Goal: Find contact information: Find contact information

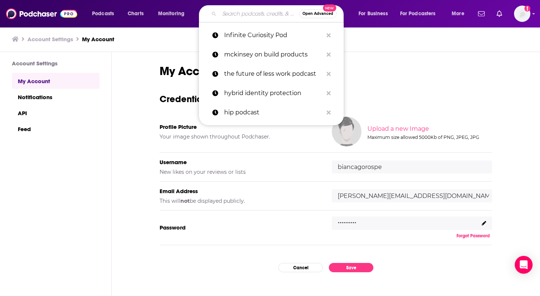
click at [240, 16] on input "Search podcasts, credits, & more..." at bounding box center [259, 14] width 80 height 12
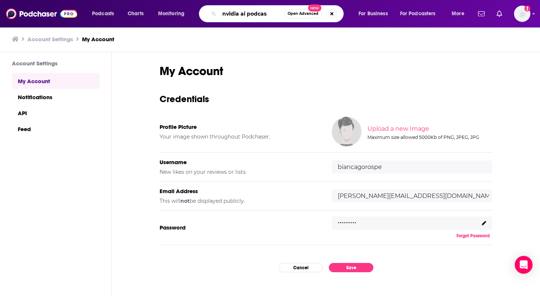
type input "nvidia ai podcast"
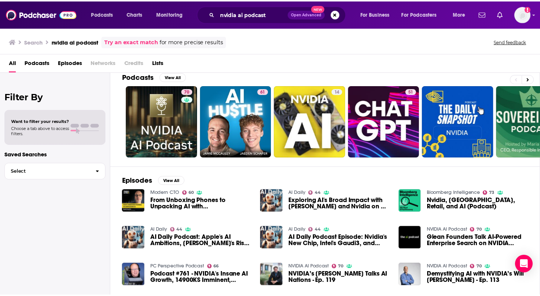
scroll to position [12, 0]
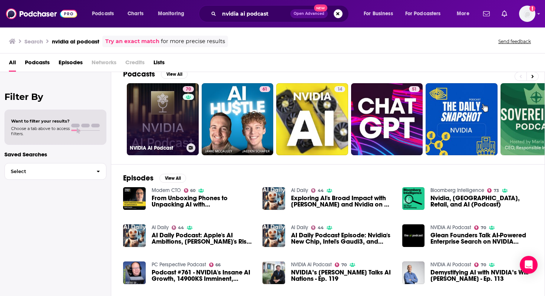
click at [163, 127] on link "70 NVIDIA AI Podcast" at bounding box center [163, 119] width 72 height 72
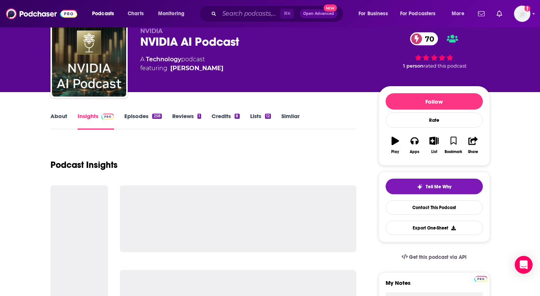
scroll to position [36, 0]
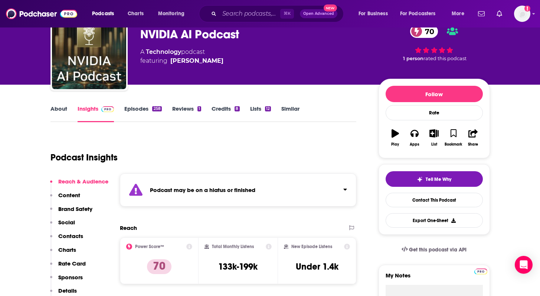
click at [141, 112] on link "Episodes 258" at bounding box center [142, 113] width 37 height 17
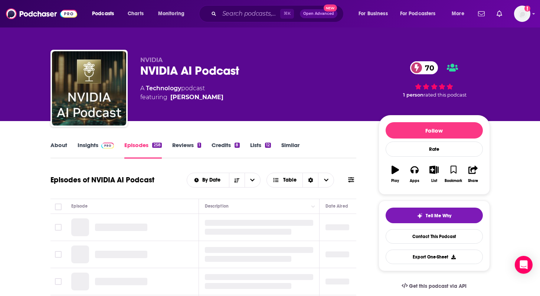
scroll to position [72, 0]
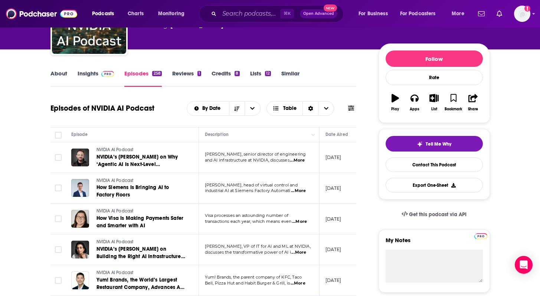
click at [298, 161] on span "...More" at bounding box center [297, 160] width 15 height 6
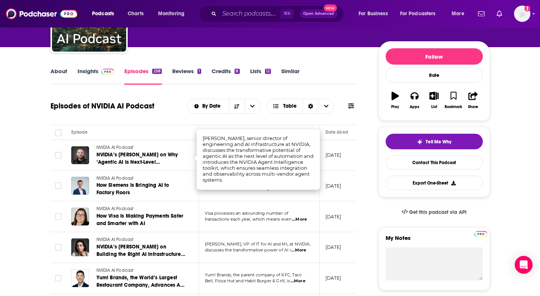
scroll to position [74, 0]
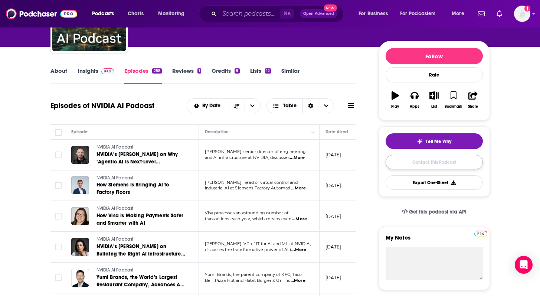
click at [413, 163] on link "Contact This Podcast" at bounding box center [434, 162] width 97 height 14
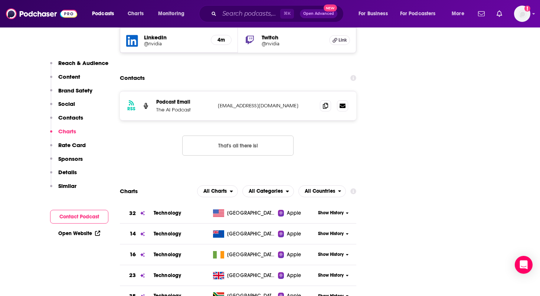
scroll to position [955, 0]
drag, startPoint x: 278, startPoint y: 78, endPoint x: 207, endPoint y: 78, distance: 71.6
click at [0, 0] on div "Podcast Email The AI Podcast [EMAIL_ADDRESS][DOMAIN_NAME] [EMAIL_ADDRESS][DOMAI…" at bounding box center [0, 0] width 0 height 0
click at [260, 91] on div "RSS Podcast Email The AI Podcast [EMAIL_ADDRESS][DOMAIN_NAME] [EMAIL_ADDRESS][D…" at bounding box center [238, 105] width 237 height 29
click at [258, 102] on p "[EMAIL_ADDRESS][DOMAIN_NAME]" at bounding box center [266, 105] width 96 height 6
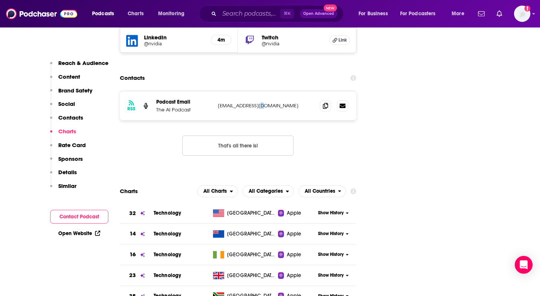
click at [258, 102] on p "[EMAIL_ADDRESS][DOMAIN_NAME]" at bounding box center [266, 105] width 96 height 6
copy div "[EMAIL_ADDRESS][DOMAIN_NAME] [EMAIL_ADDRESS][DOMAIN_NAME]"
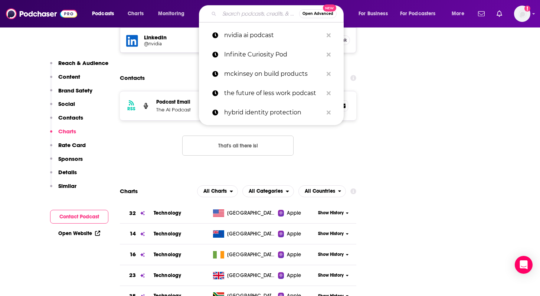
click at [244, 17] on input "Search podcasts, credits, & more..." at bounding box center [259, 14] width 80 height 12
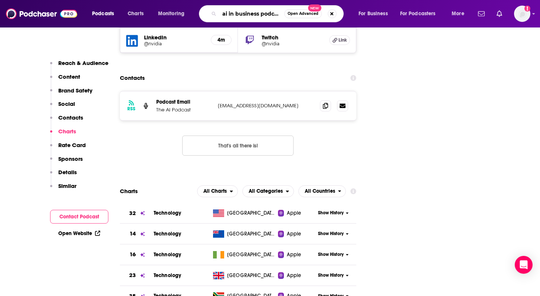
type input "ai in business podcast"
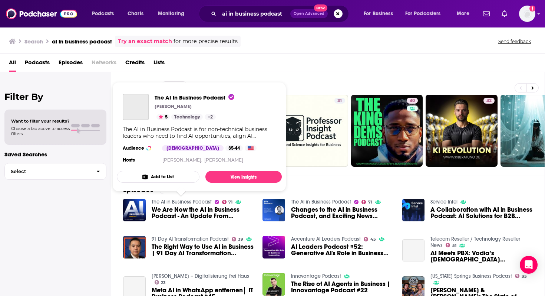
click at [190, 203] on link "The AI in Business Podcast" at bounding box center [182, 202] width 60 height 6
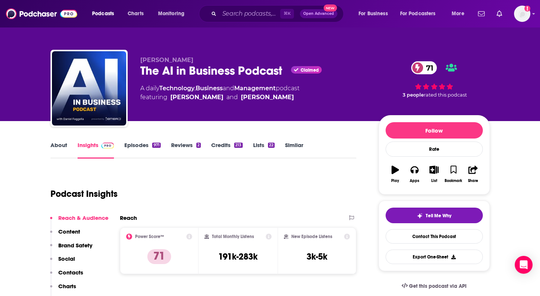
click at [142, 148] on link "Episodes 971" at bounding box center [142, 149] width 36 height 17
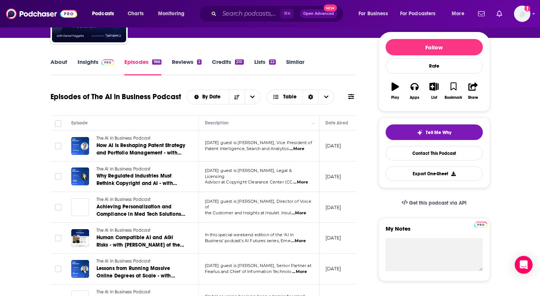
scroll to position [83, 0]
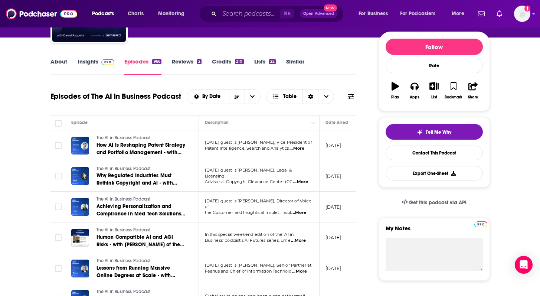
click at [302, 148] on span "...More" at bounding box center [296, 148] width 15 height 6
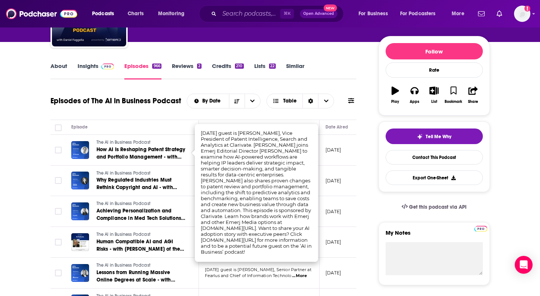
scroll to position [86, 0]
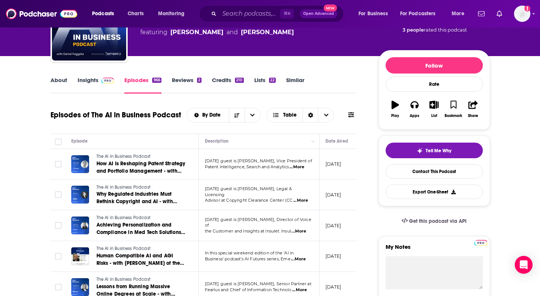
scroll to position [65, 0]
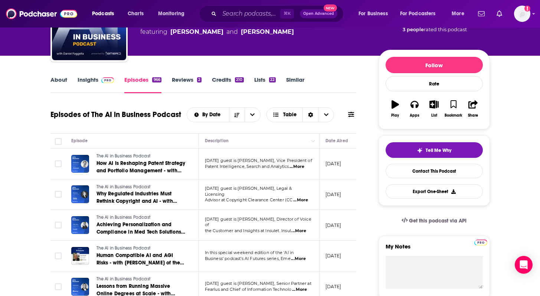
click at [303, 167] on span "...More" at bounding box center [296, 167] width 15 height 6
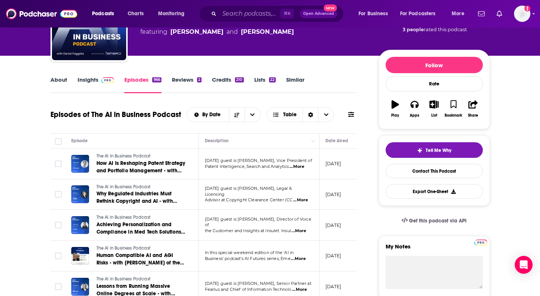
click at [304, 198] on span "...More" at bounding box center [300, 200] width 15 height 6
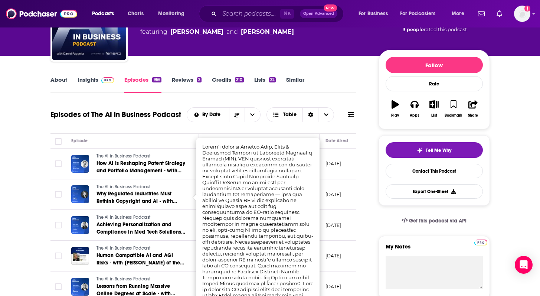
click at [62, 148] on th at bounding box center [57, 141] width 15 height 15
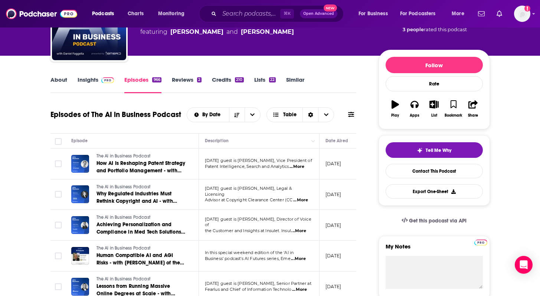
click at [306, 230] on span "...More" at bounding box center [298, 231] width 15 height 6
click at [62, 81] on link "About" at bounding box center [58, 84] width 17 height 17
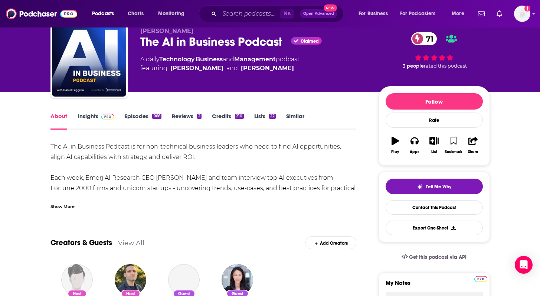
scroll to position [30, 0]
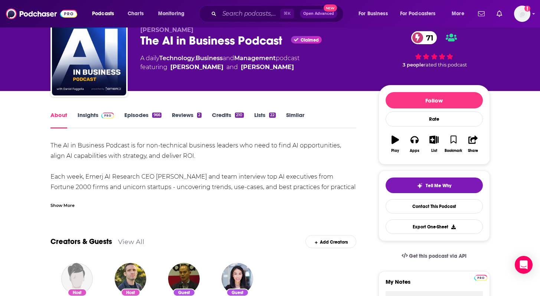
click at [200, 154] on div "The AI in Business Podcast is for non-technical business leaders who need to fi…" at bounding box center [203, 187] width 306 height 94
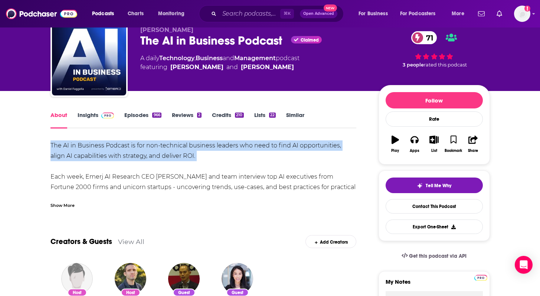
click at [200, 154] on div "The AI in Business Podcast is for non-technical business leaders who need to fi…" at bounding box center [203, 187] width 306 height 94
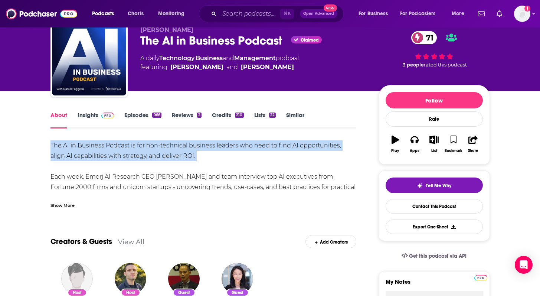
click at [200, 154] on div "The AI in Business Podcast is for non-technical business leaders who need to fi…" at bounding box center [203, 187] width 306 height 94
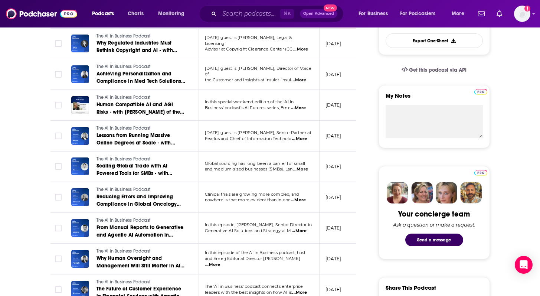
scroll to position [217, 0]
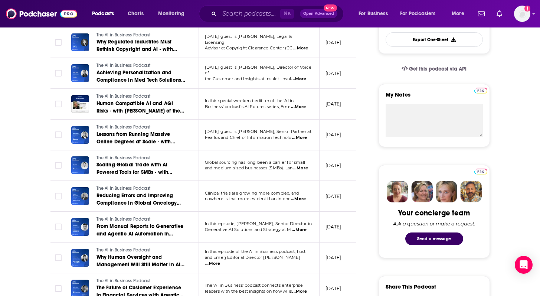
click at [301, 229] on span "...More" at bounding box center [299, 230] width 15 height 6
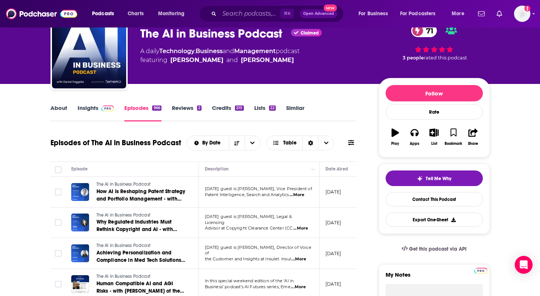
scroll to position [0, 0]
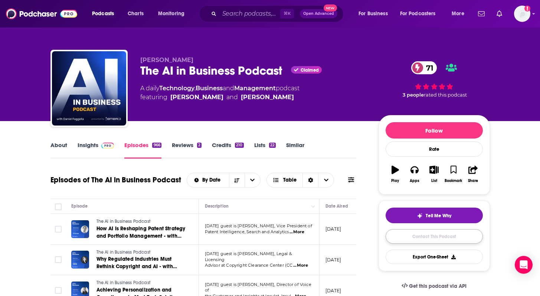
click at [432, 233] on link "Contact This Podcast" at bounding box center [434, 236] width 97 height 14
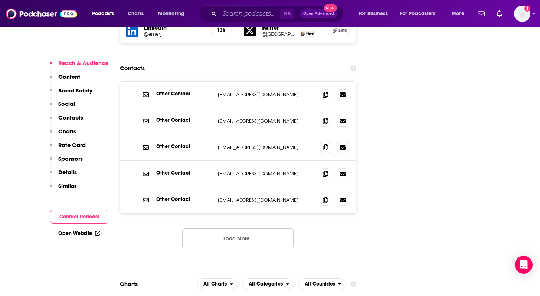
scroll to position [903, 0]
